Goal: Check status: Check status

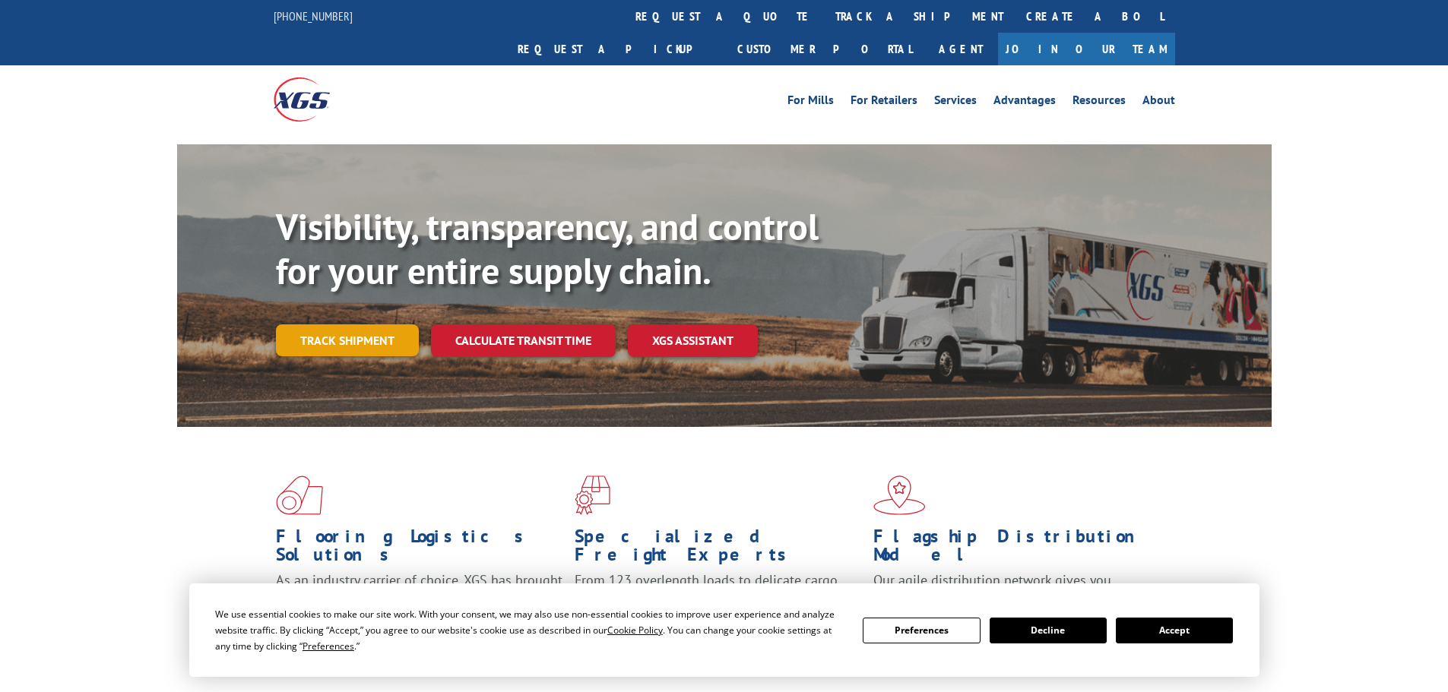
click at [363, 334] on div "Visibility, transparency, and control for your entire supply chain. Track shipm…" at bounding box center [774, 311] width 996 height 212
click at [384, 325] on link "Track shipment" at bounding box center [347, 341] width 143 height 32
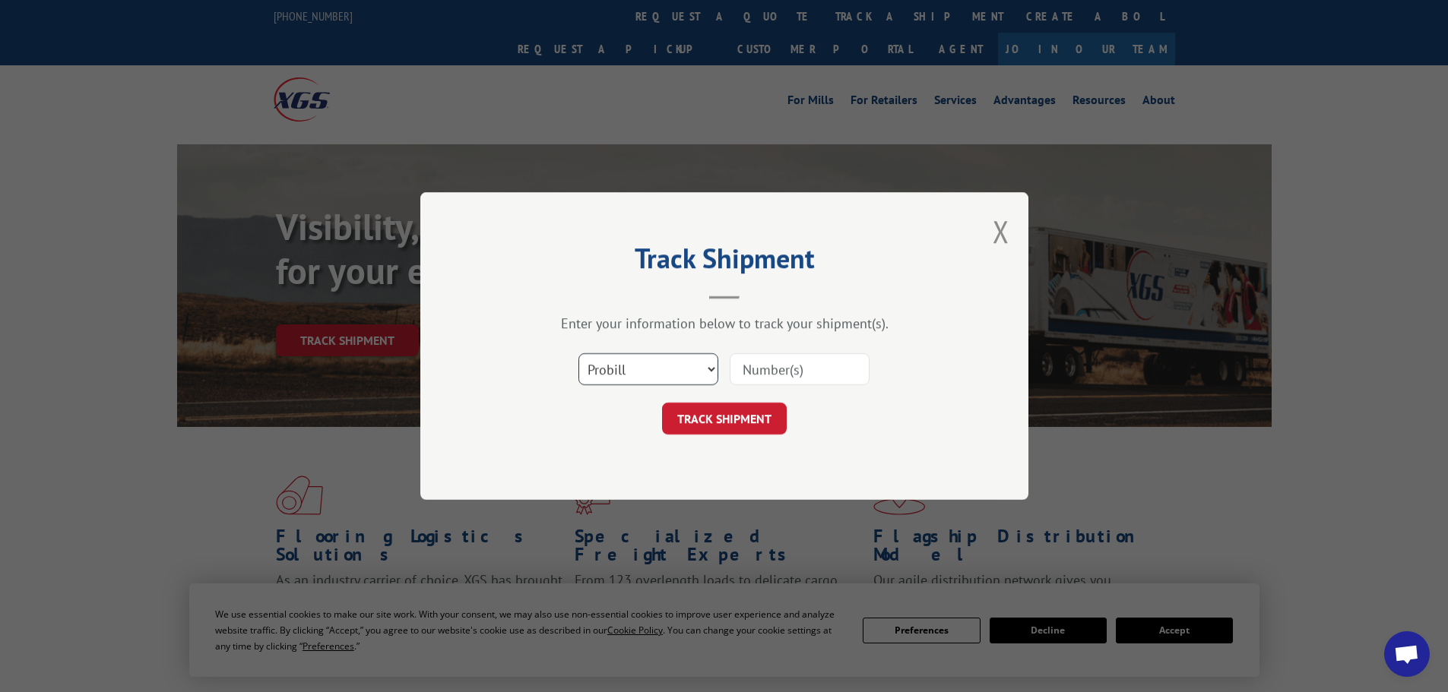
click at [667, 378] on select "Select category... Probill BOL PO" at bounding box center [648, 369] width 140 height 32
select select "po"
click at [578, 353] on select "Select category... Probill BOL PO" at bounding box center [648, 369] width 140 height 32
click at [752, 378] on input at bounding box center [800, 369] width 140 height 32
drag, startPoint x: 752, startPoint y: 378, endPoint x: 752, endPoint y: 369, distance: 8.4
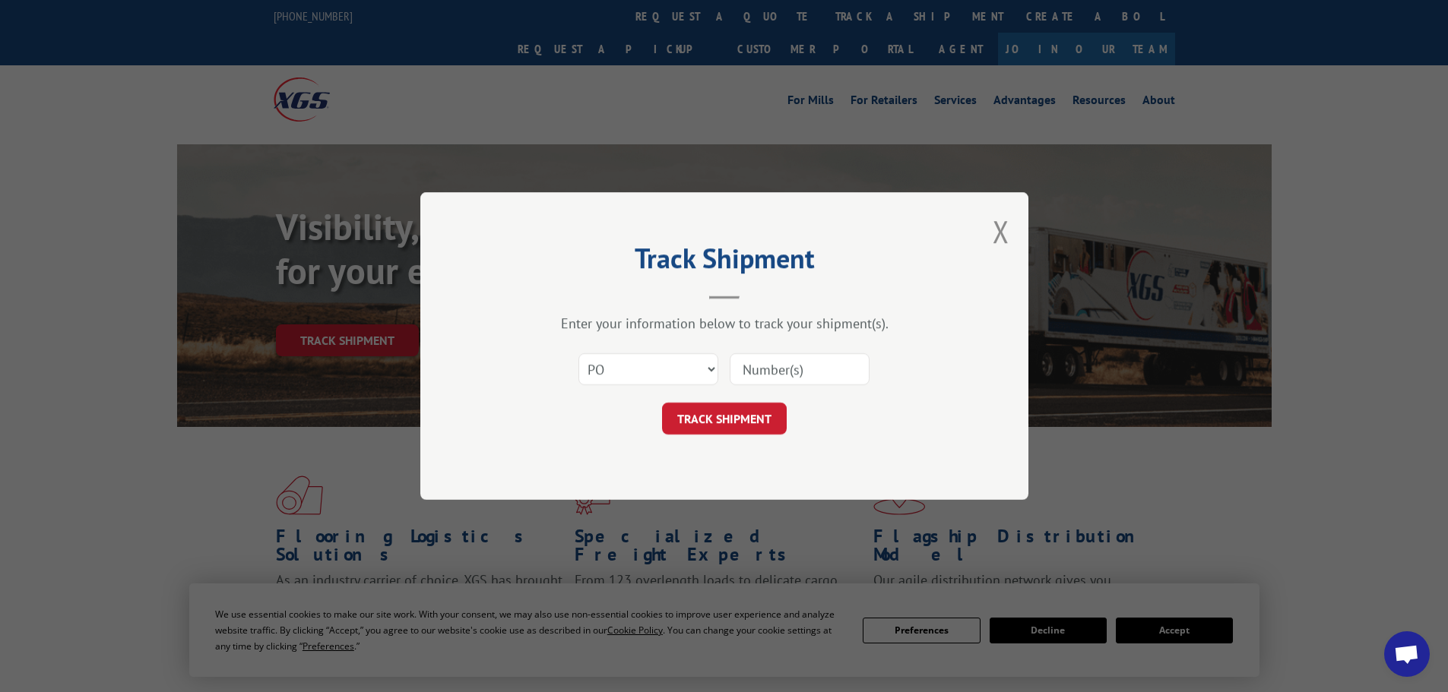
paste input "07526683"
type input "07526683"
click at [766, 416] on button "TRACK SHIPMENT" at bounding box center [724, 419] width 125 height 32
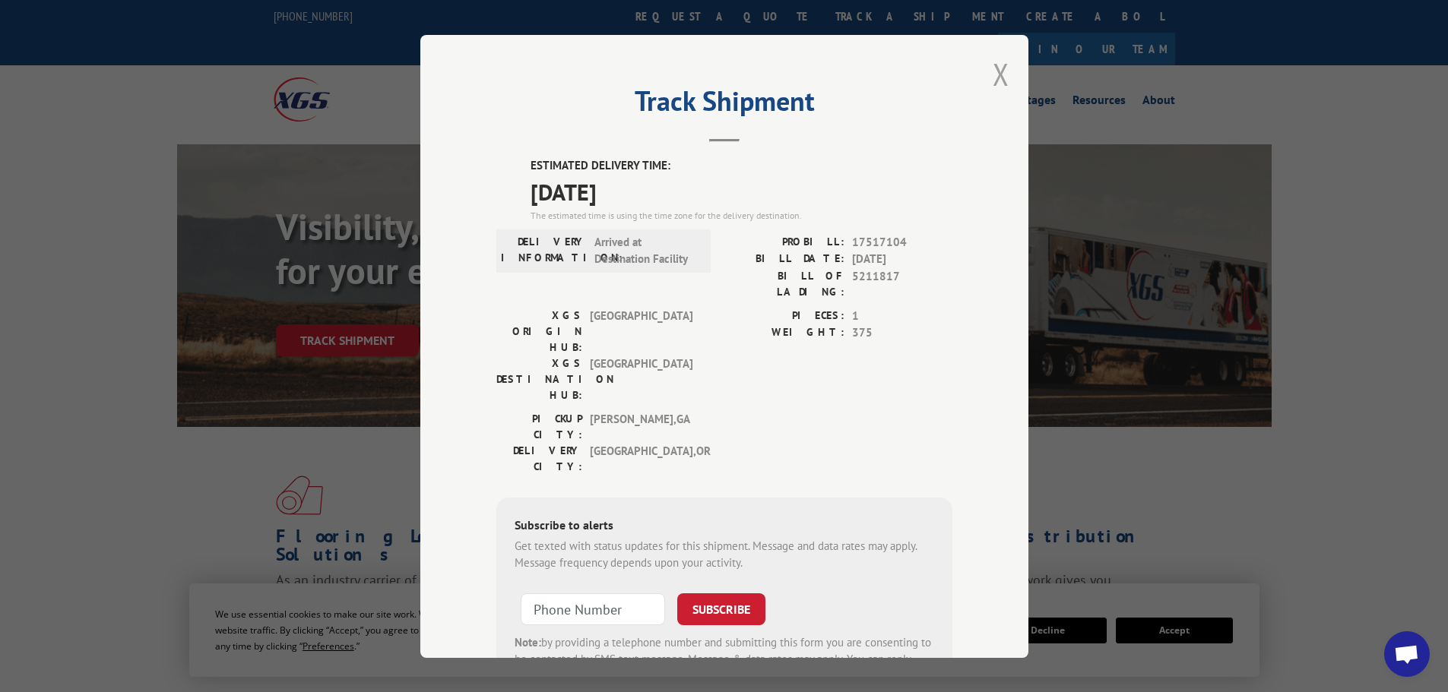
click at [993, 69] on button "Close modal" at bounding box center [1001, 74] width 17 height 40
